Goal: Task Accomplishment & Management: Manage account settings

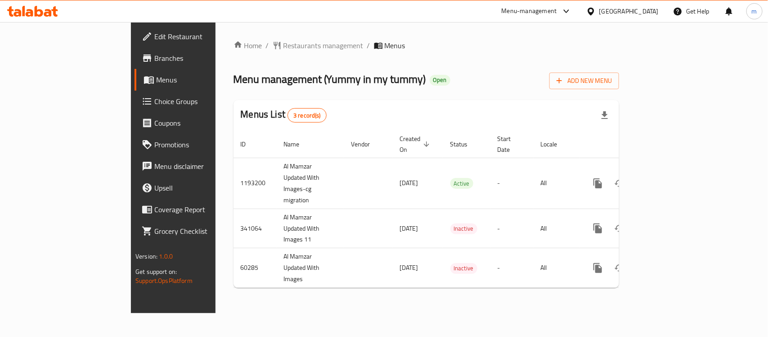
click at [154, 98] on span "Choice Groups" at bounding box center [203, 101] width 98 height 11
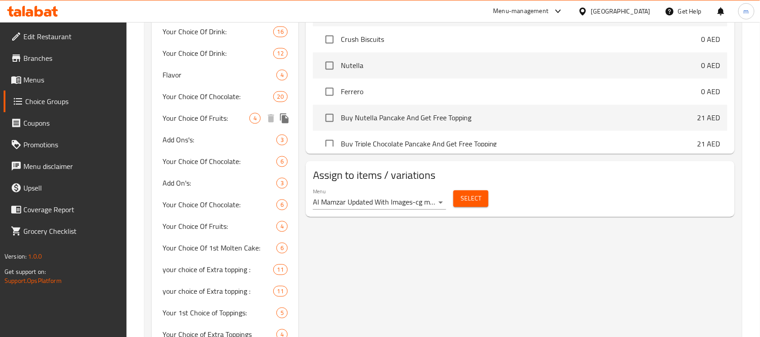
scroll to position [506, 0]
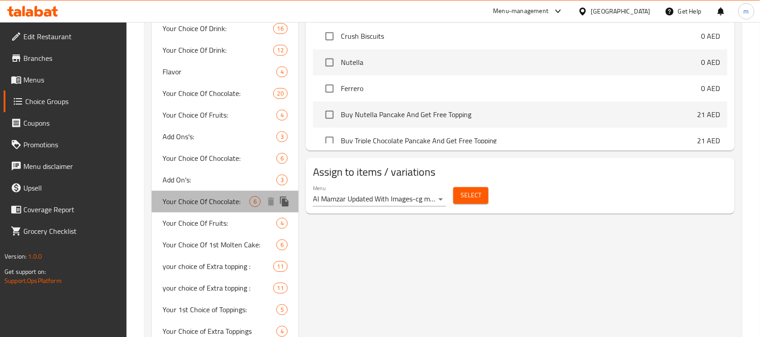
click at [200, 202] on span "Your Choice Of Chocolate:" at bounding box center [205, 201] width 87 height 11
type input "Your Choice Of Chocolate:"
type input "اختيارك من الشوكولاتة:"
type input "0"
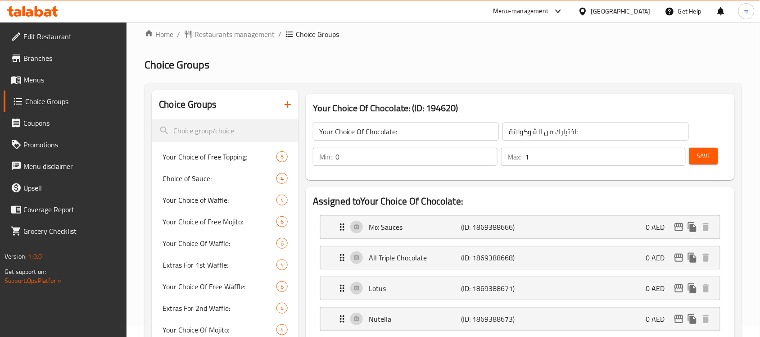
scroll to position [0, 0]
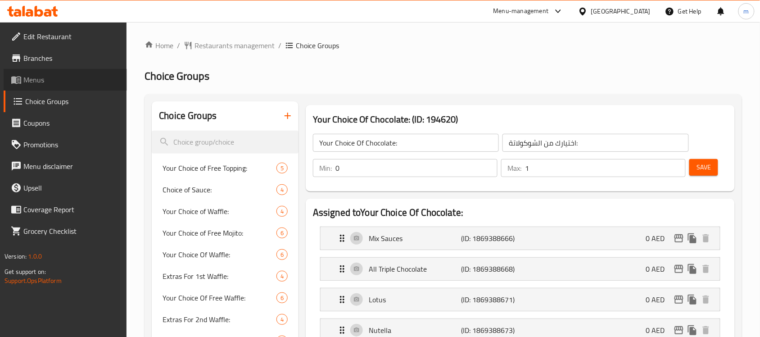
click at [38, 72] on link "Menus" at bounding box center [65, 80] width 123 height 22
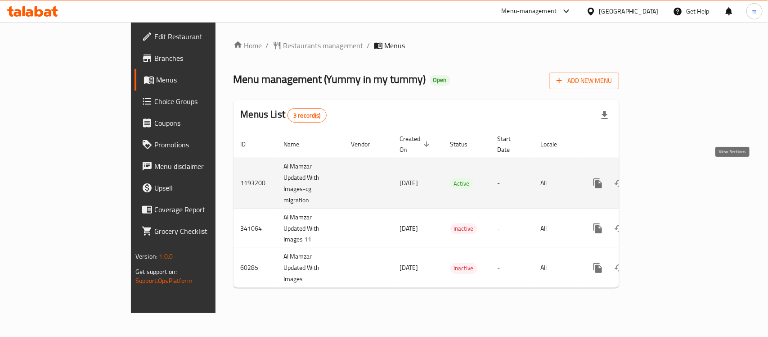
click at [668, 178] on icon "enhanced table" at bounding box center [662, 183] width 11 height 11
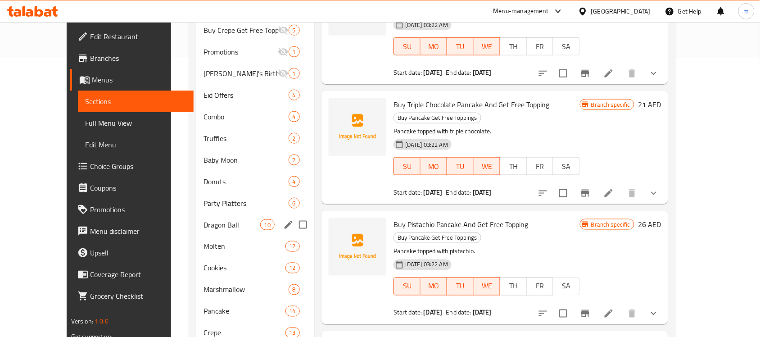
scroll to position [281, 0]
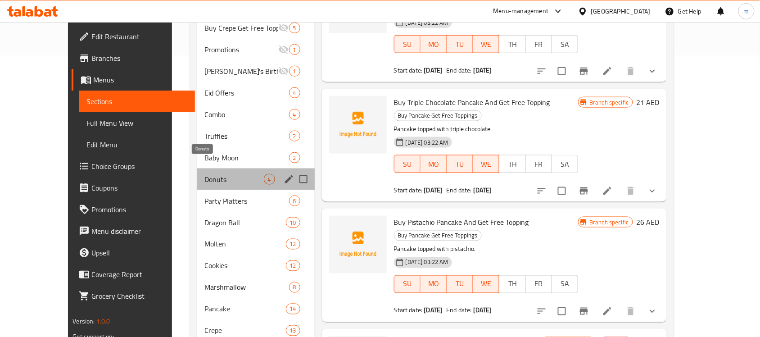
click at [204, 174] on span "Donuts" at bounding box center [233, 179] width 59 height 11
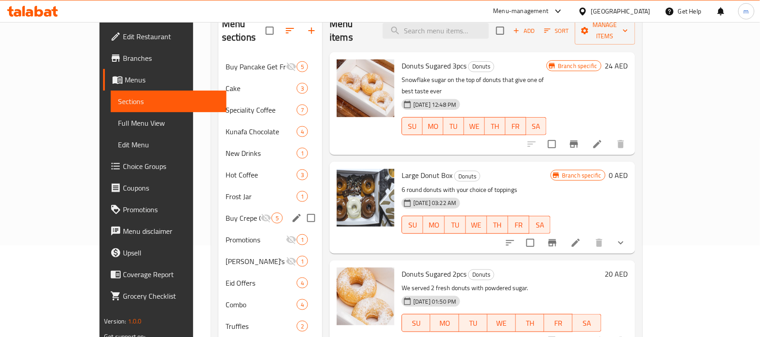
scroll to position [92, 0]
